Goal: Understand process/instructions: Learn how to perform a task or action

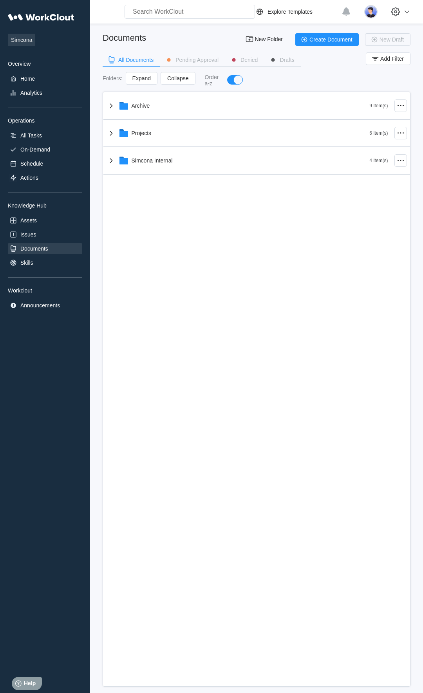
click at [162, 519] on div "Archive 9 Item(s) Projects 6 Item(s) Simcona Internal 4 Item(s)" at bounding box center [257, 389] width 308 height 595
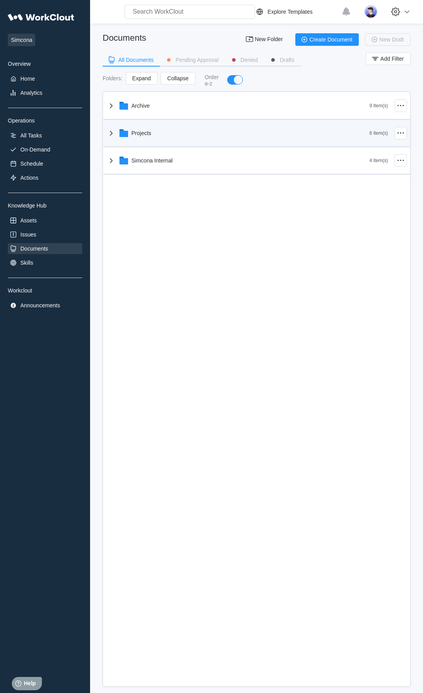
click at [136, 136] on div "Projects" at bounding box center [142, 133] width 20 height 6
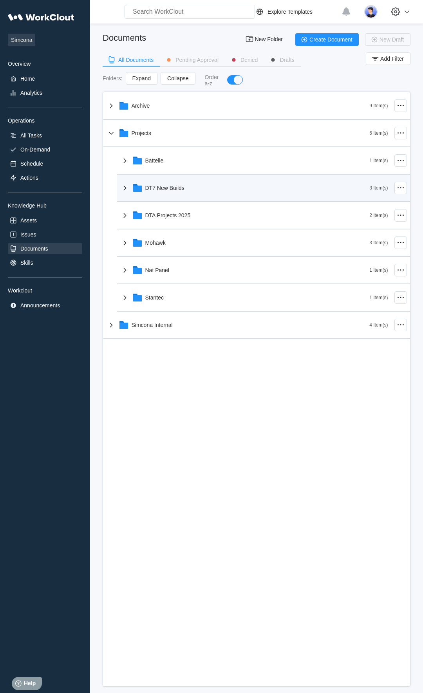
click at [147, 193] on div "DT7 New Builds" at bounding box center [244, 188] width 249 height 20
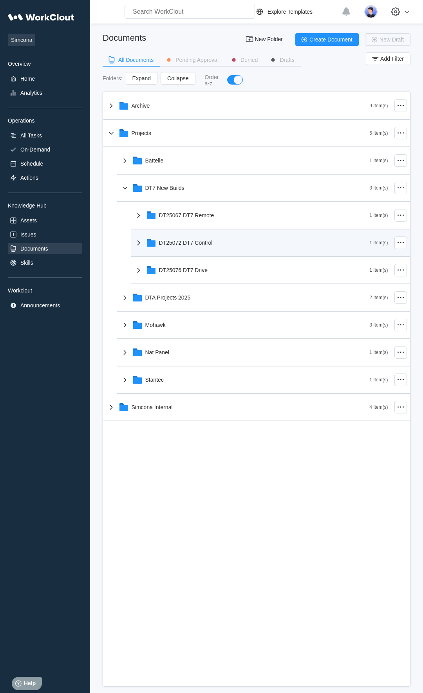
click at [179, 241] on div "DT25072 DT7 Control" at bounding box center [186, 243] width 54 height 6
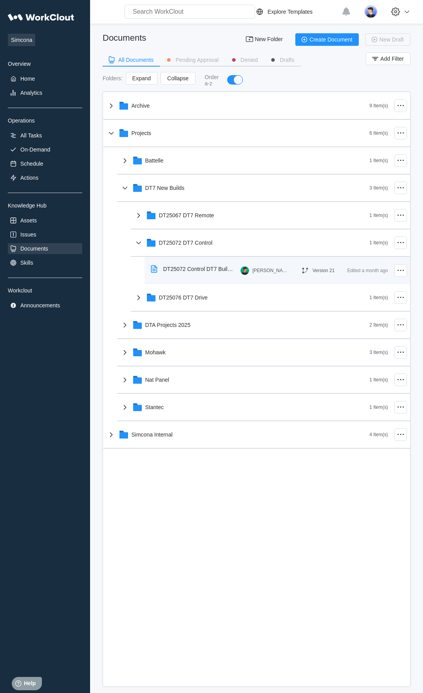
click at [189, 267] on div "DT25072 Control DT7 Build Instructions" at bounding box center [198, 269] width 71 height 6
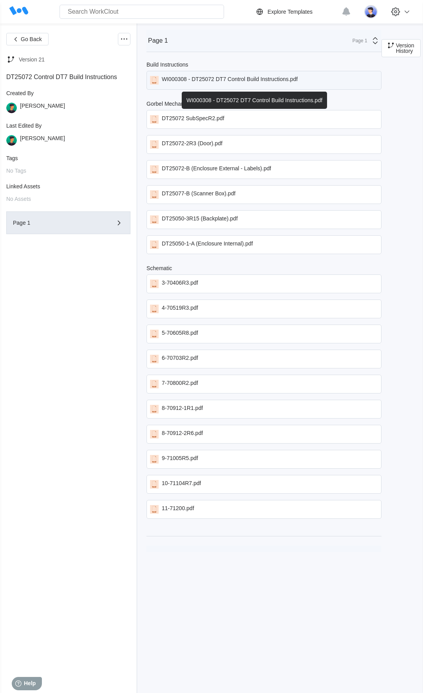
click at [185, 78] on div "WI000308 - DT25072 DT7 Control Build Instructions.pdf" at bounding box center [230, 80] width 136 height 9
click at [194, 83] on div "WI000308 - DT25072 DT7 Control Build Instructions.pdf" at bounding box center [230, 80] width 136 height 9
